Goal: Information Seeking & Learning: Learn about a topic

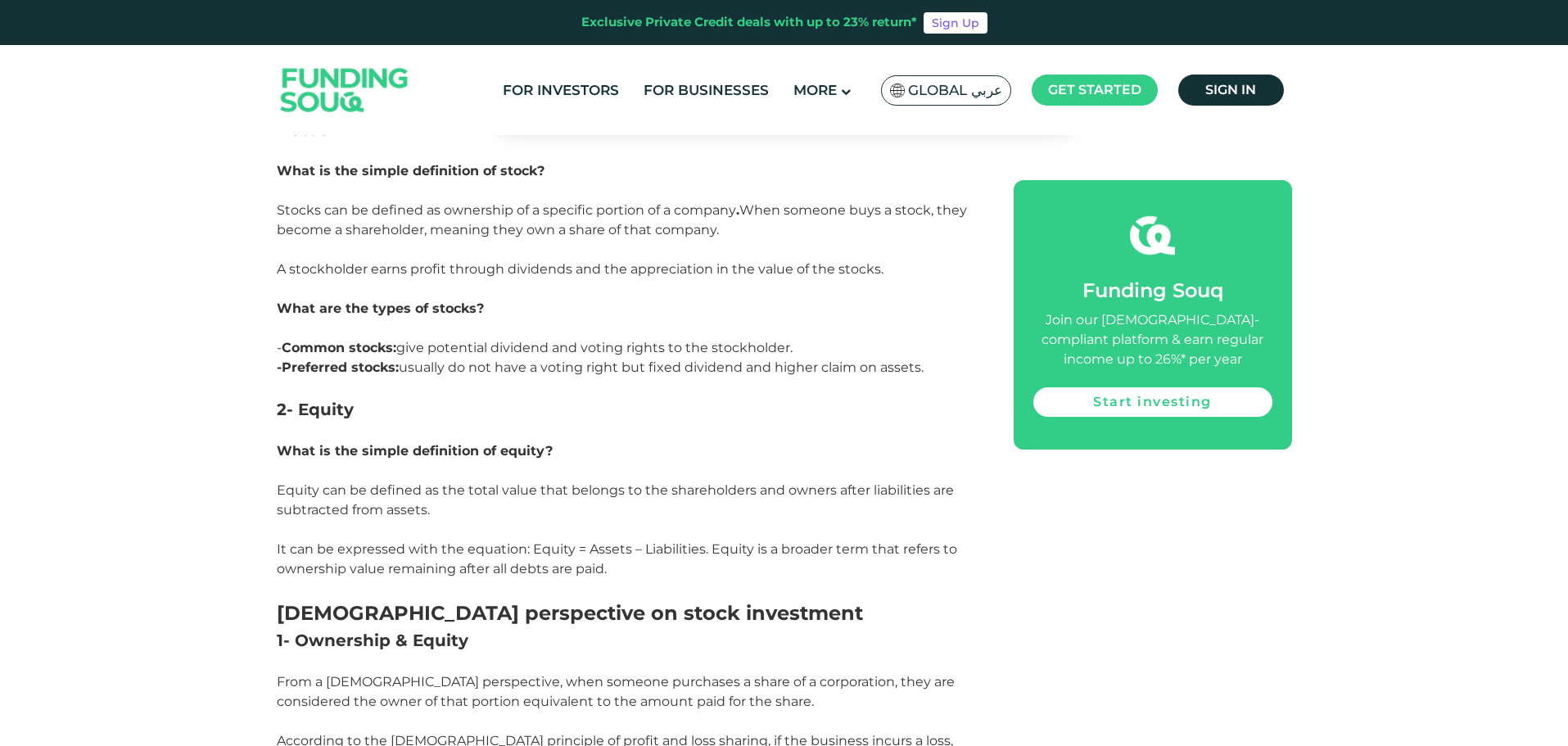
scroll to position [1637, 0]
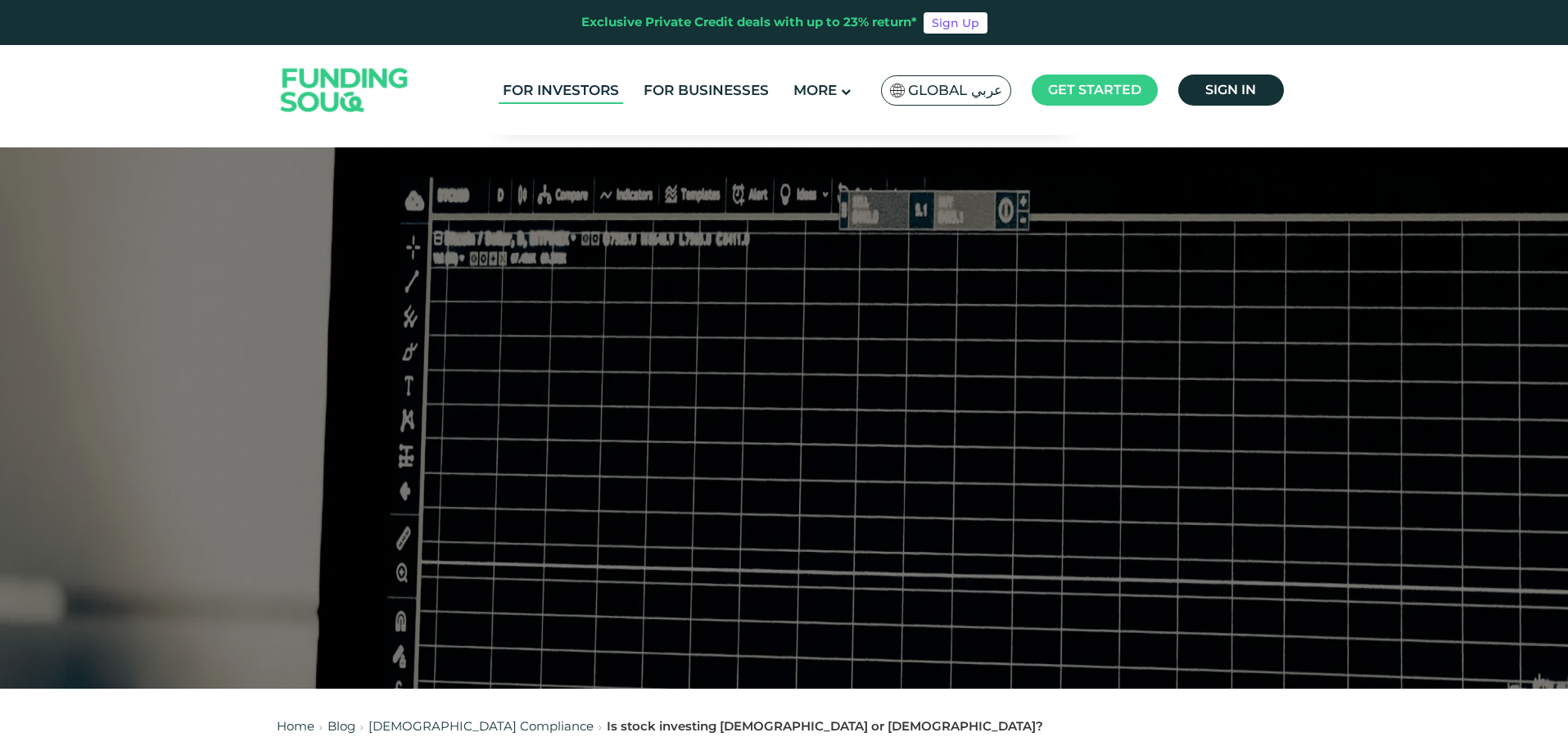
click at [578, 91] on link "For Investors" at bounding box center [561, 91] width 124 height 27
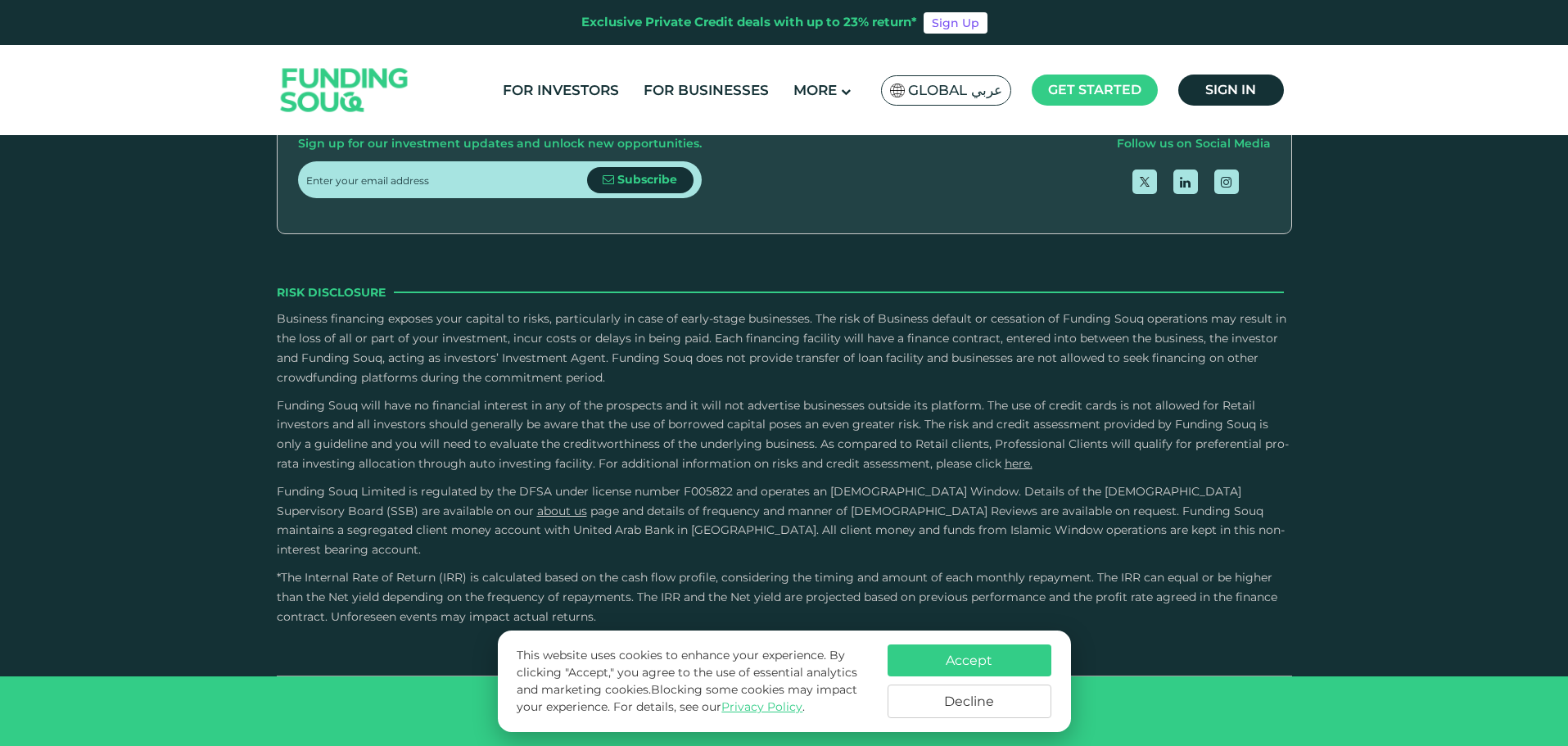
scroll to position [2292, 0]
